Goal: Download file/media

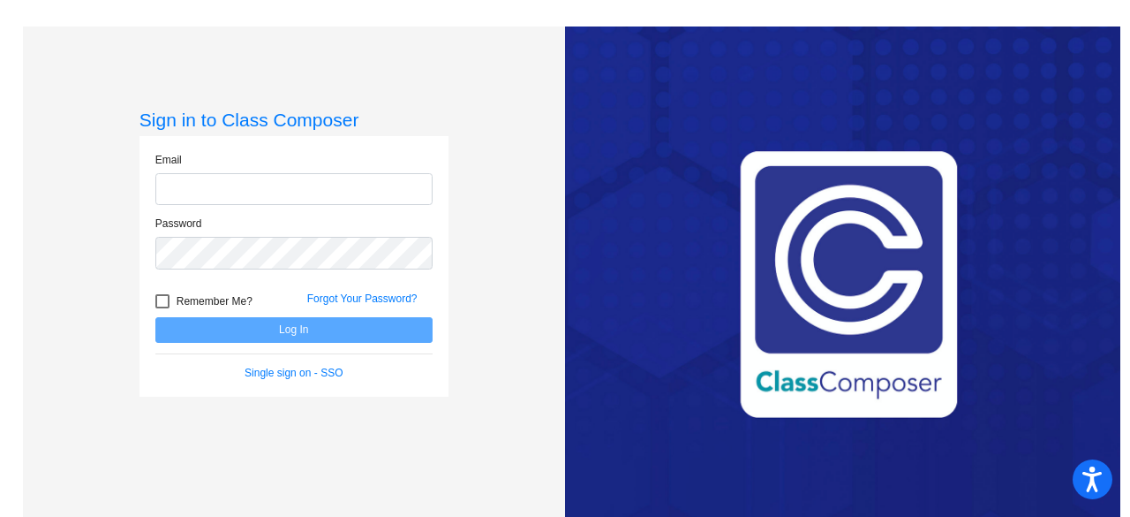
type input "[EMAIL_ADDRESS][PERSON_NAME][DOMAIN_NAME]"
click at [162, 299] on div at bounding box center [162, 301] width 14 height 14
click at [162, 308] on input "Remember Me?" at bounding box center [162, 308] width 1 height 1
checkbox input "true"
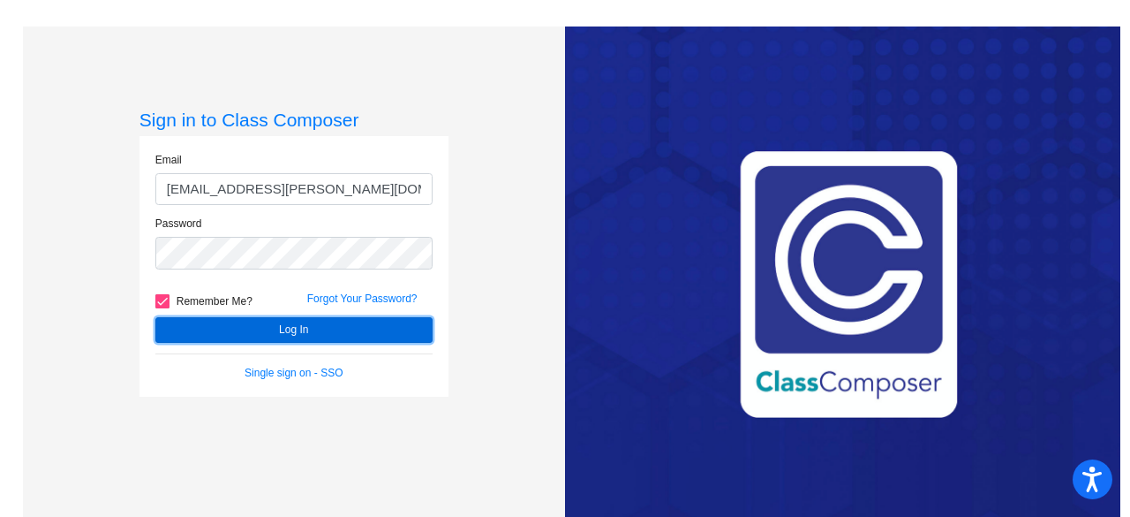
click at [238, 333] on button "Log In" at bounding box center [293, 330] width 277 height 26
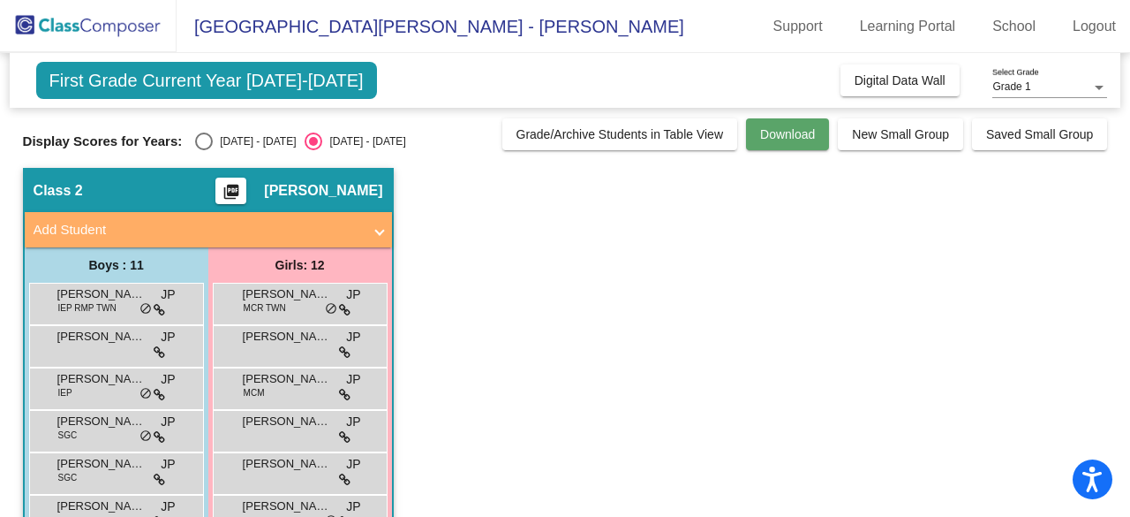
click at [785, 141] on button "Download" at bounding box center [787, 134] width 83 height 32
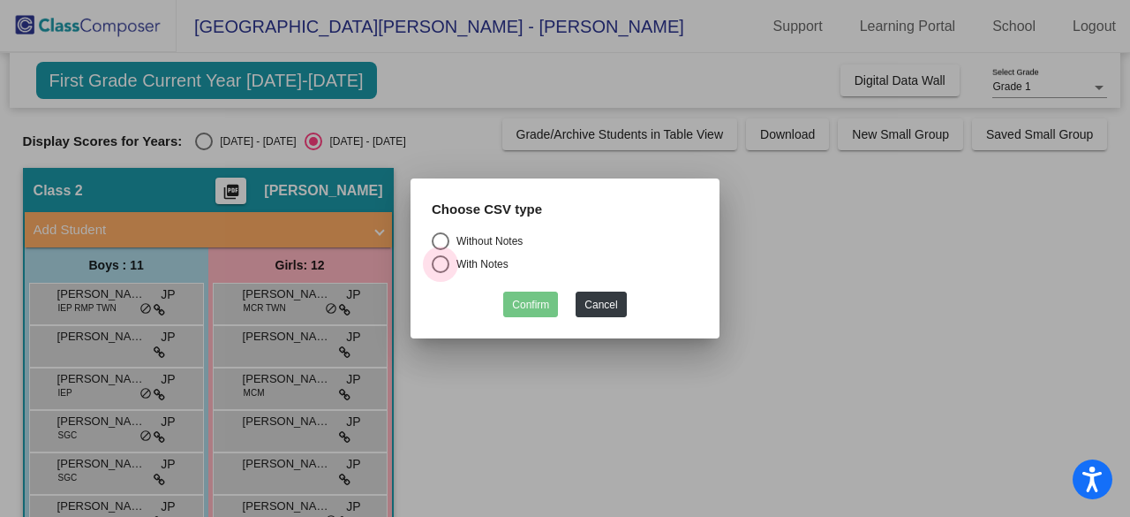
click at [442, 268] on div "Select an option" at bounding box center [441, 264] width 18 height 18
click at [441, 273] on input "With Notes" at bounding box center [440, 273] width 1 height 1
radio input "true"
click at [537, 307] on button "Confirm" at bounding box center [530, 304] width 55 height 26
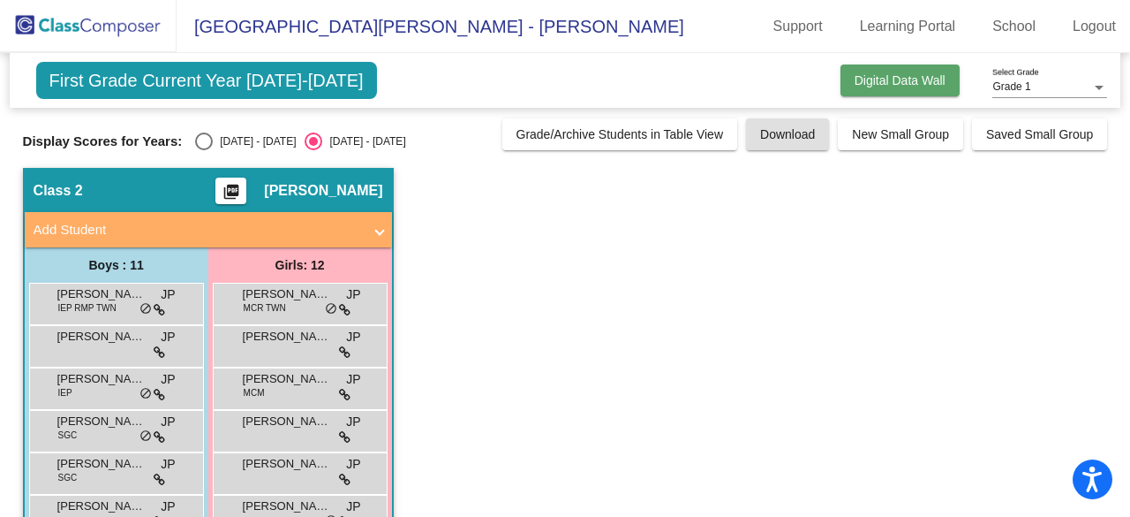
click at [887, 78] on span "Digital Data Wall" at bounding box center [900, 80] width 91 height 14
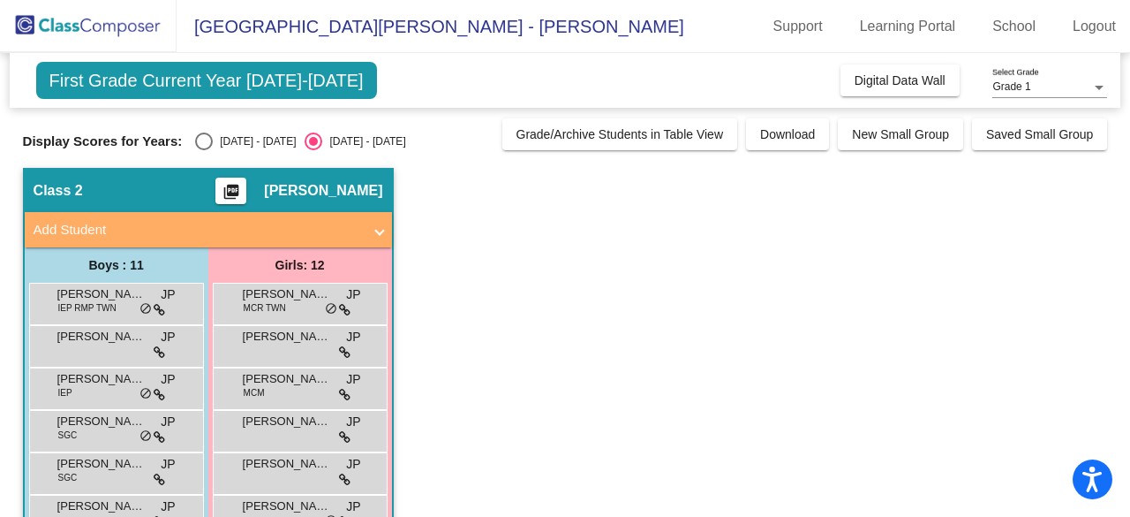
click at [242, 192] on mat-icon "picture_as_pdf" at bounding box center [231, 195] width 21 height 25
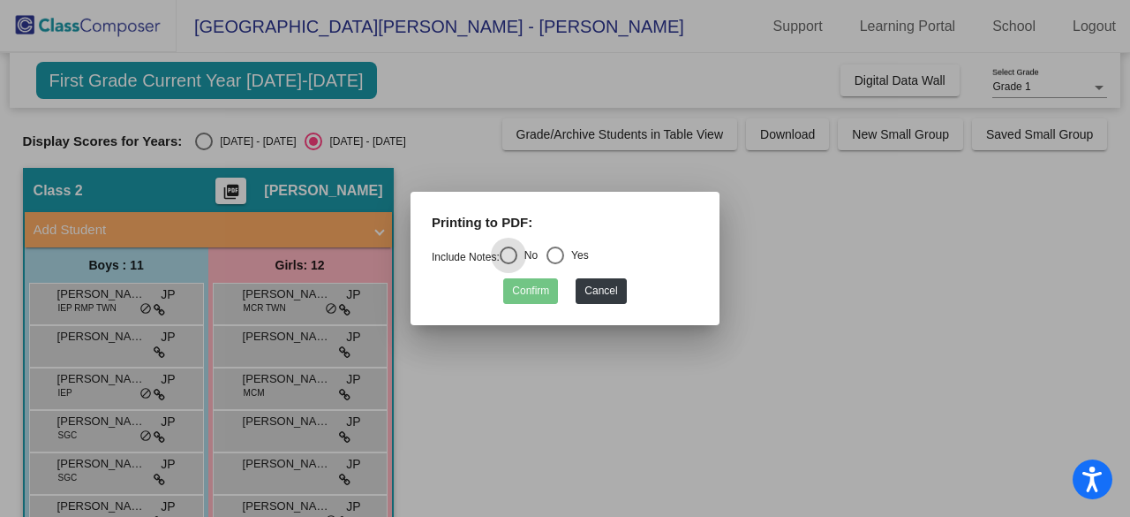
click at [562, 253] on div "Select an option" at bounding box center [556, 255] width 18 height 18
click at [555, 264] on input "Yes" at bounding box center [555, 264] width 1 height 1
radio input "true"
click at [539, 288] on button "Confirm" at bounding box center [530, 291] width 55 height 26
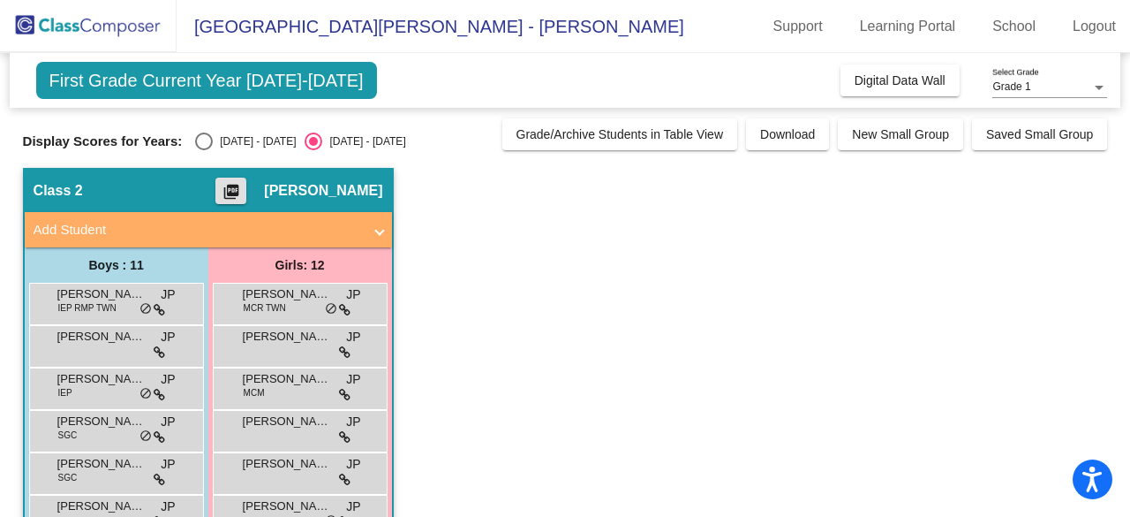
click at [242, 191] on mat-icon "picture_as_pdf" at bounding box center [231, 195] width 21 height 25
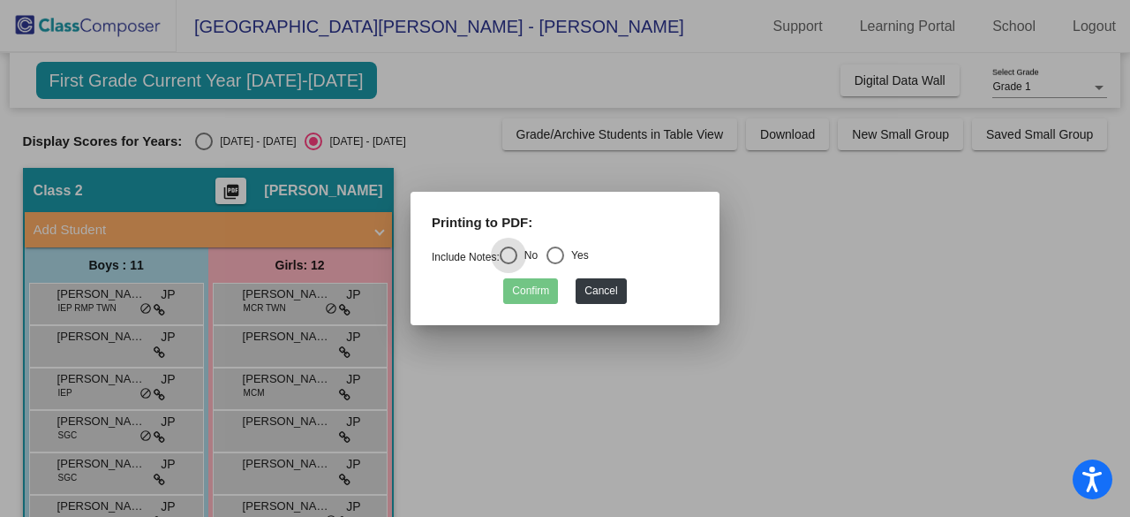
click at [562, 255] on div "Select an option" at bounding box center [556, 255] width 18 height 18
click at [555, 264] on input "Yes" at bounding box center [555, 264] width 1 height 1
radio input "true"
click at [535, 294] on button "Confirm" at bounding box center [530, 291] width 55 height 26
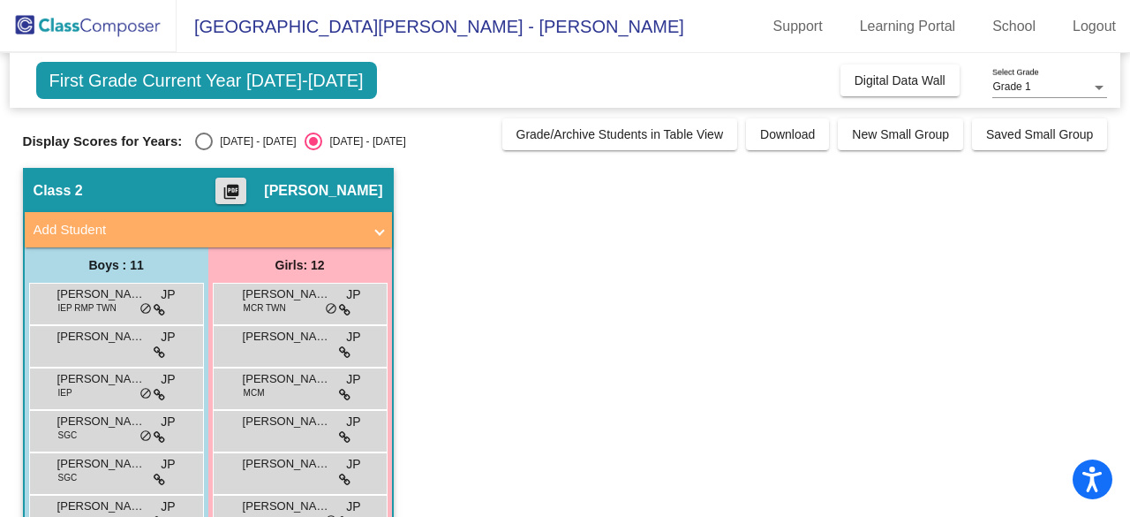
click at [208, 140] on div "Select an option" at bounding box center [204, 141] width 18 height 18
click at [204, 150] on input "[DATE] - [DATE]" at bounding box center [203, 150] width 1 height 1
radio input "true"
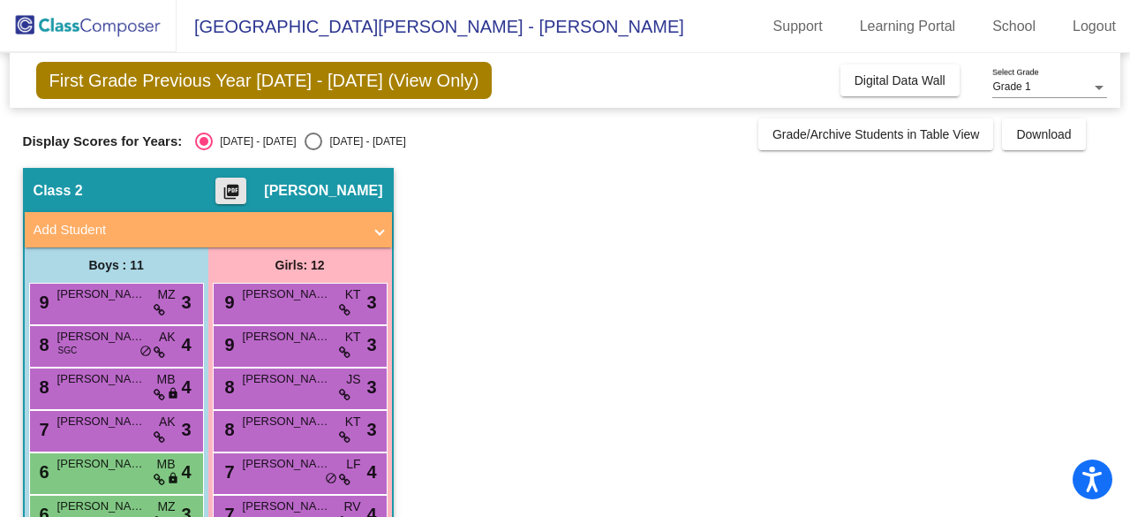
click at [242, 188] on mat-icon "picture_as_pdf" at bounding box center [231, 195] width 21 height 25
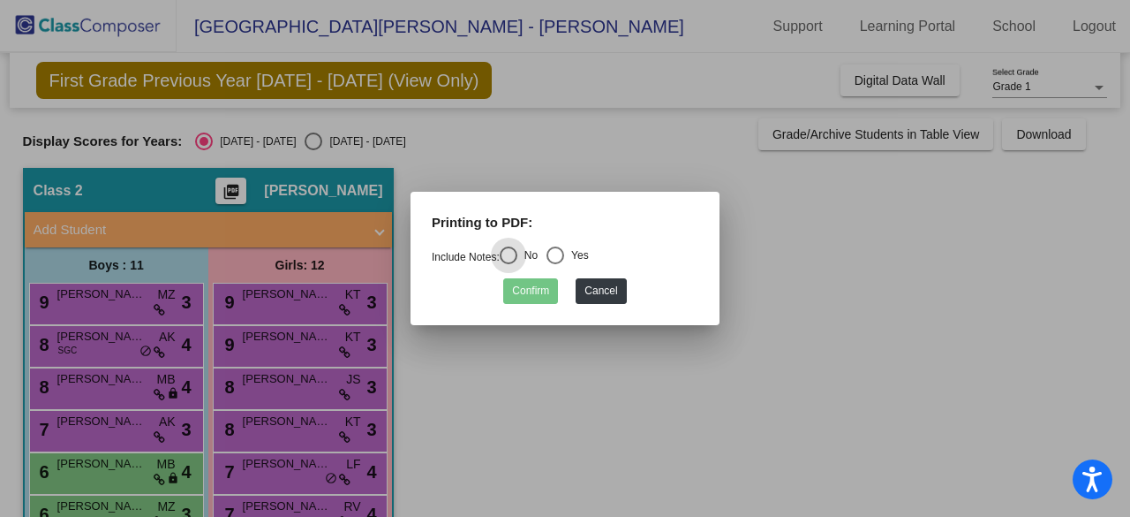
click at [564, 251] on div "Select an option" at bounding box center [556, 255] width 18 height 18
click at [555, 264] on input "Yes" at bounding box center [555, 264] width 1 height 1
radio input "true"
click at [540, 286] on button "Confirm" at bounding box center [530, 291] width 55 height 26
